Goal: Go to known website: Access a specific website the user already knows

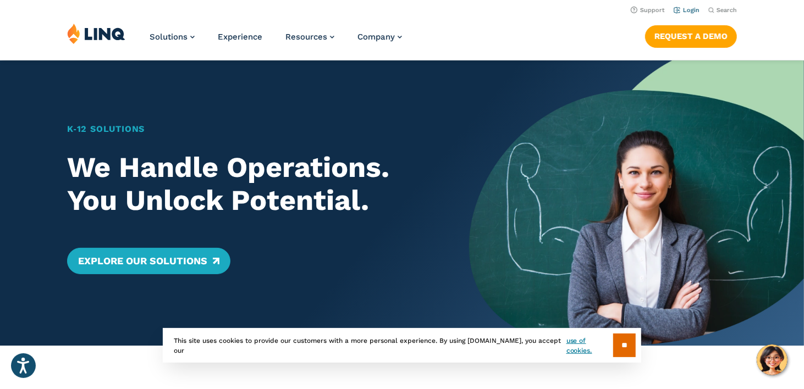
click at [688, 13] on link "Login" at bounding box center [687, 10] width 26 height 7
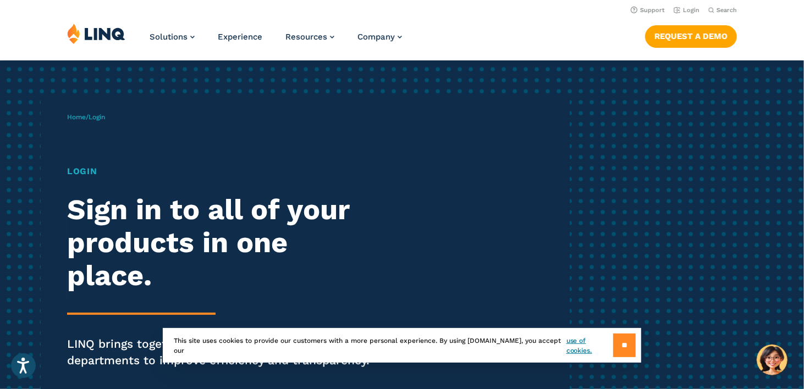
click at [623, 346] on input "**" at bounding box center [624, 346] width 23 height 24
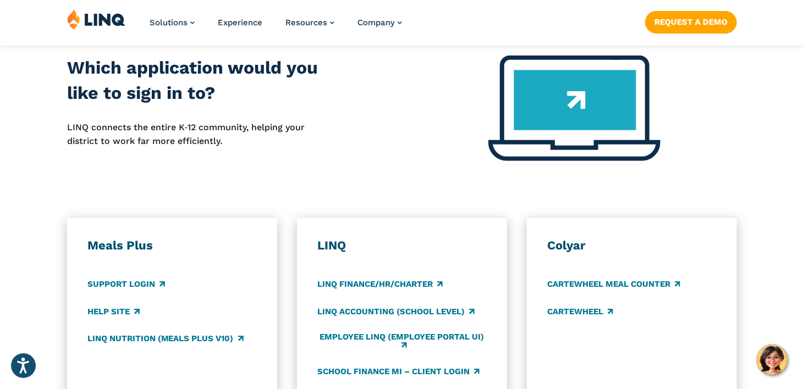
scroll to position [495, 0]
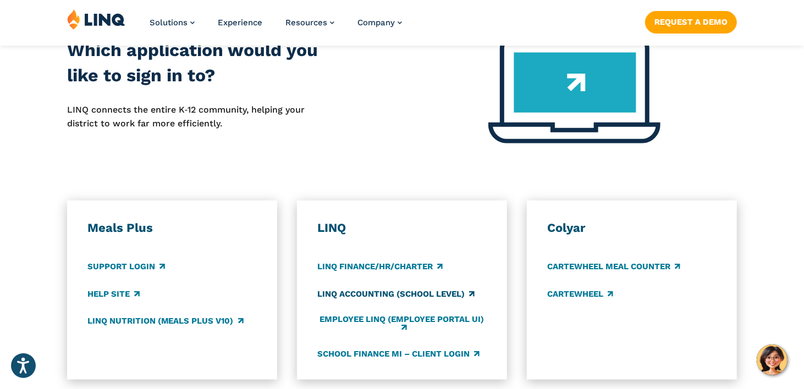
click at [397, 290] on link "LINQ Accounting (school level)" at bounding box center [395, 294] width 157 height 12
